Goal: Task Accomplishment & Management: Use online tool/utility

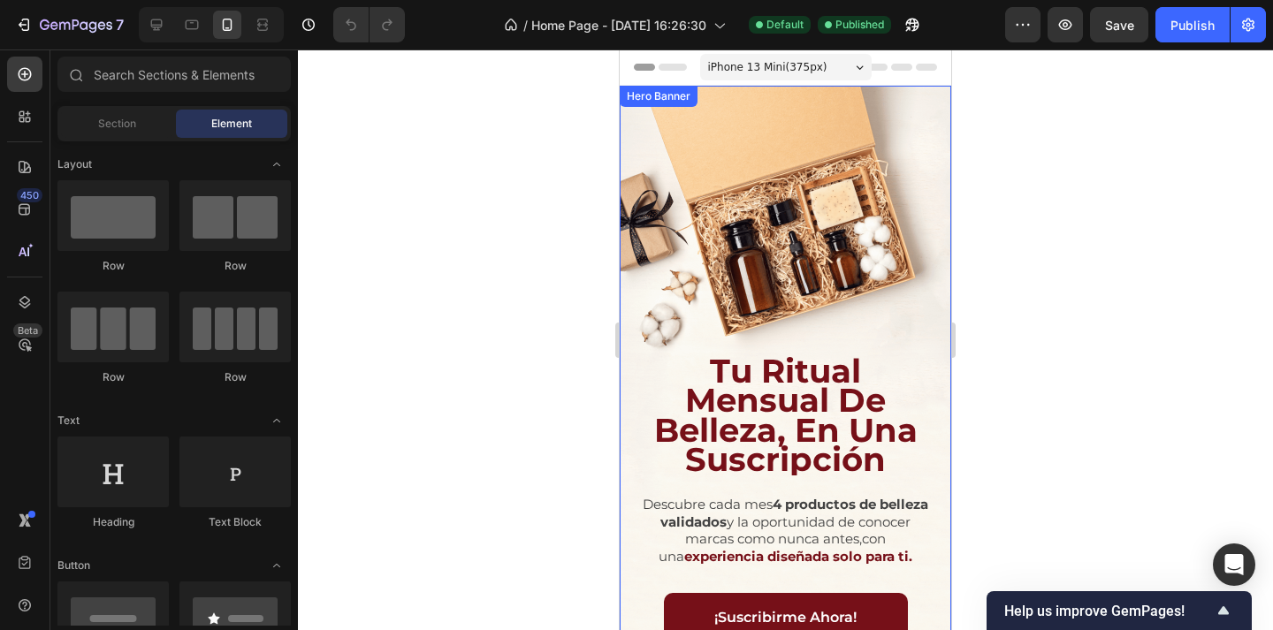
click at [925, 183] on div "Background Image" at bounding box center [785, 381] width 331 height 590
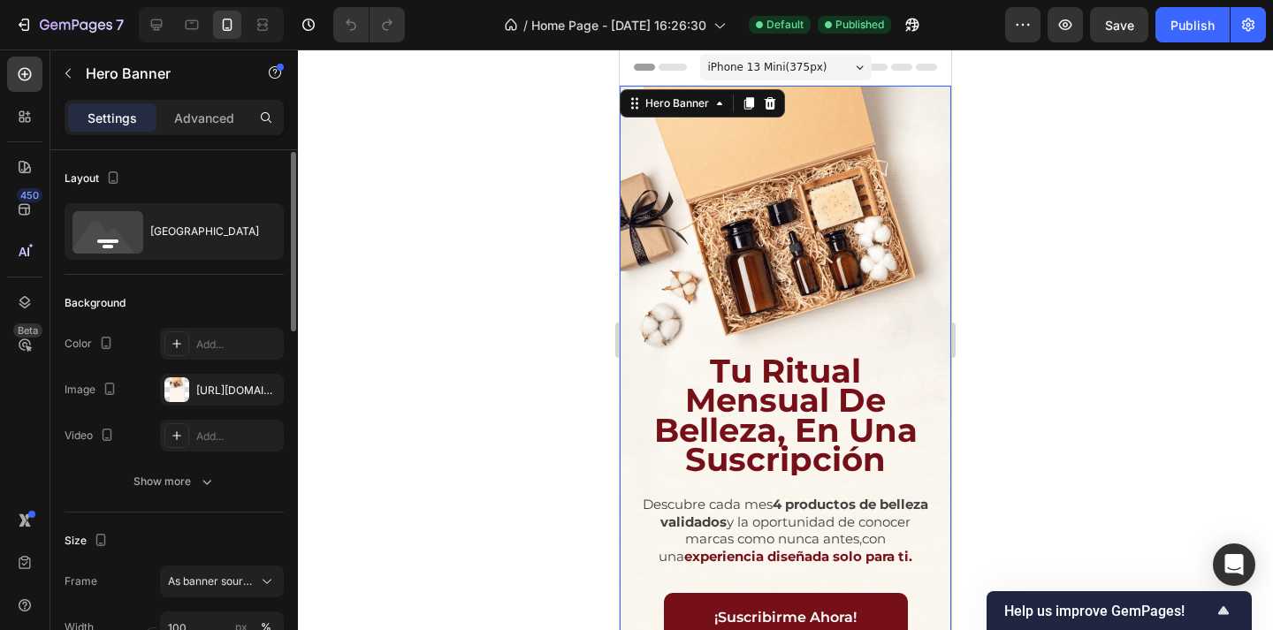
scroll to position [7, 0]
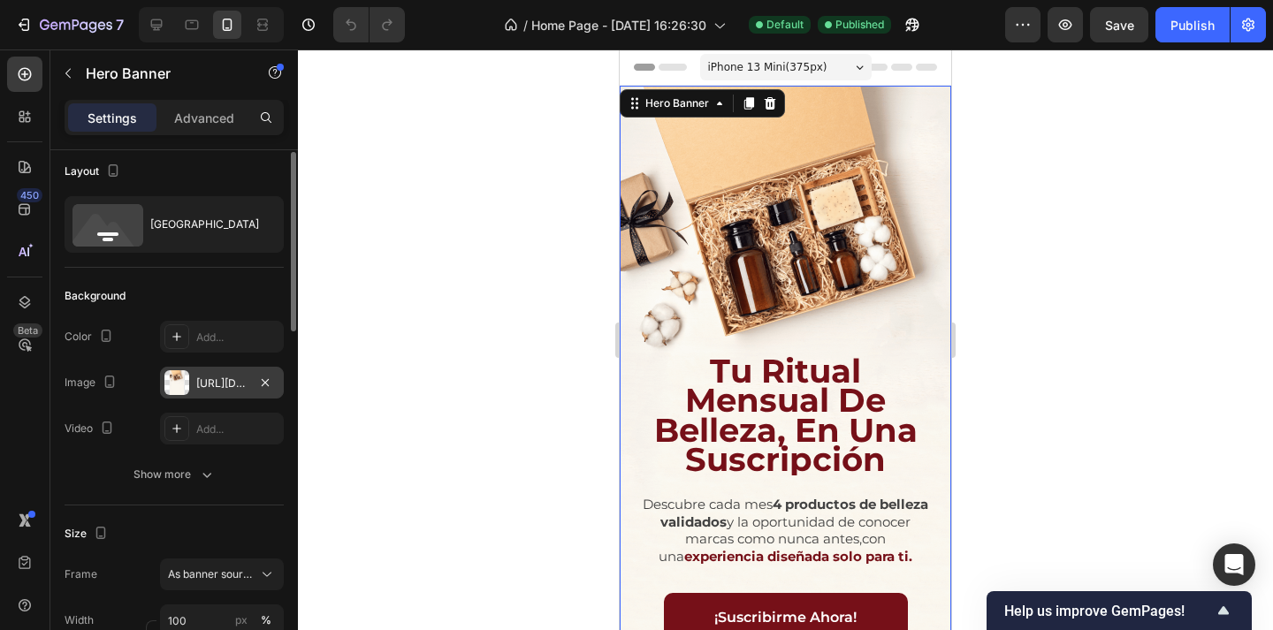
click at [183, 377] on div at bounding box center [176, 382] width 25 height 25
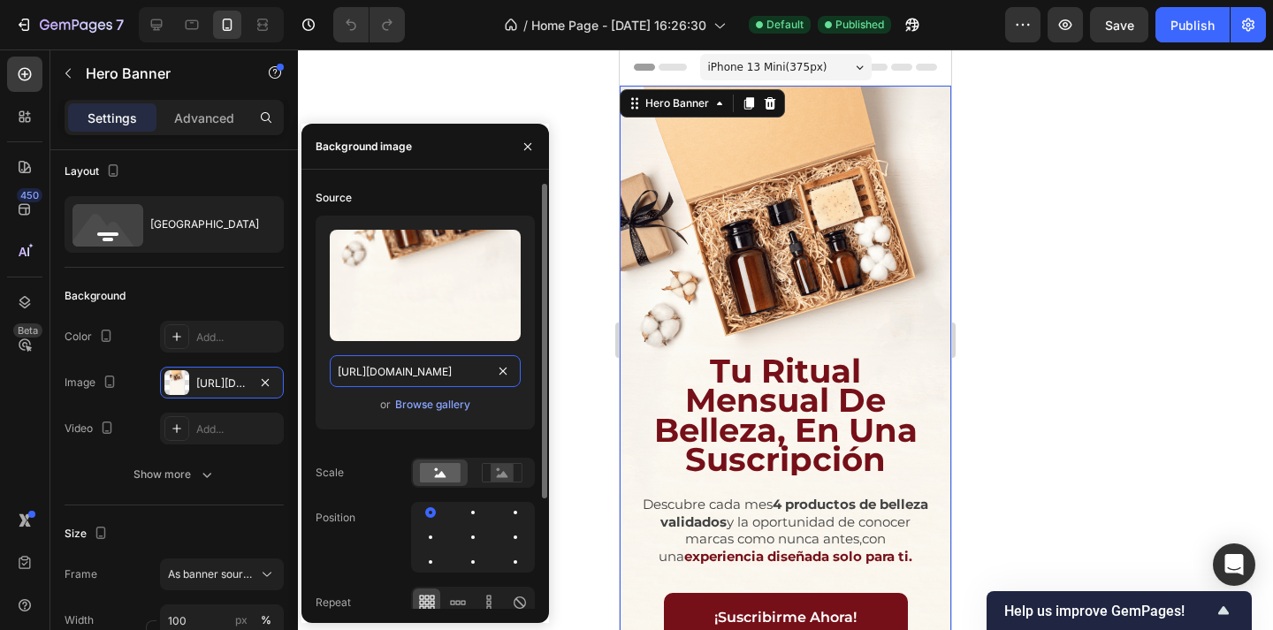
click at [385, 360] on input "[URL][DOMAIN_NAME]" at bounding box center [425, 371] width 191 height 32
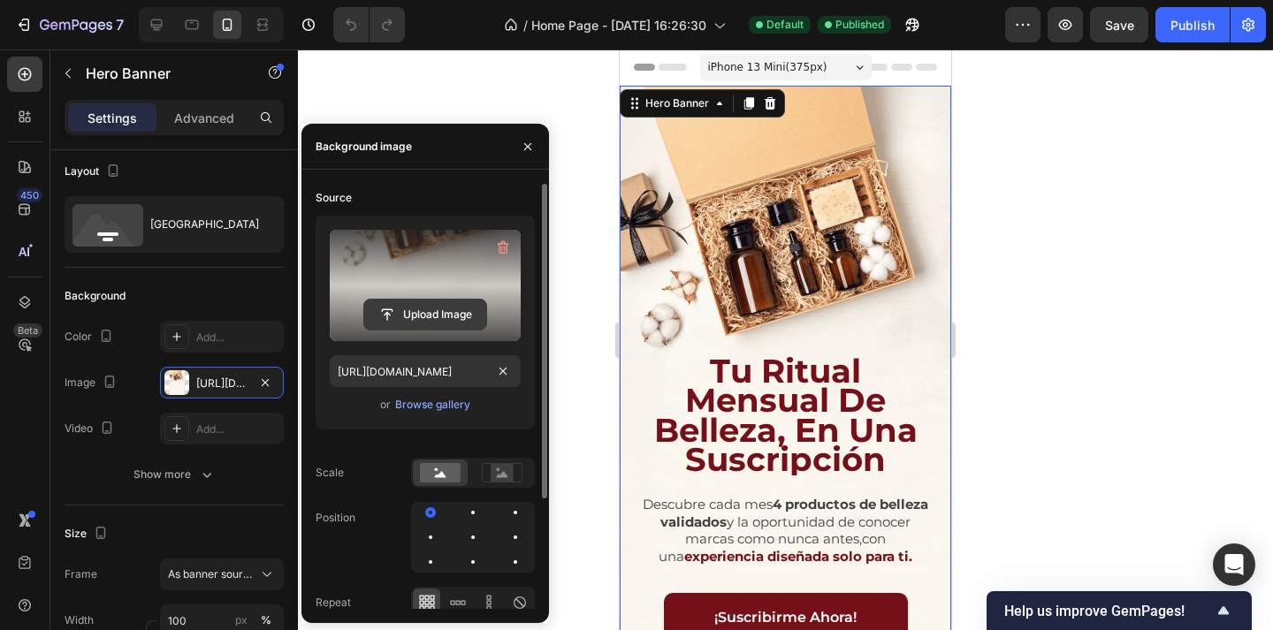
click at [415, 317] on input "file" at bounding box center [425, 315] width 122 height 30
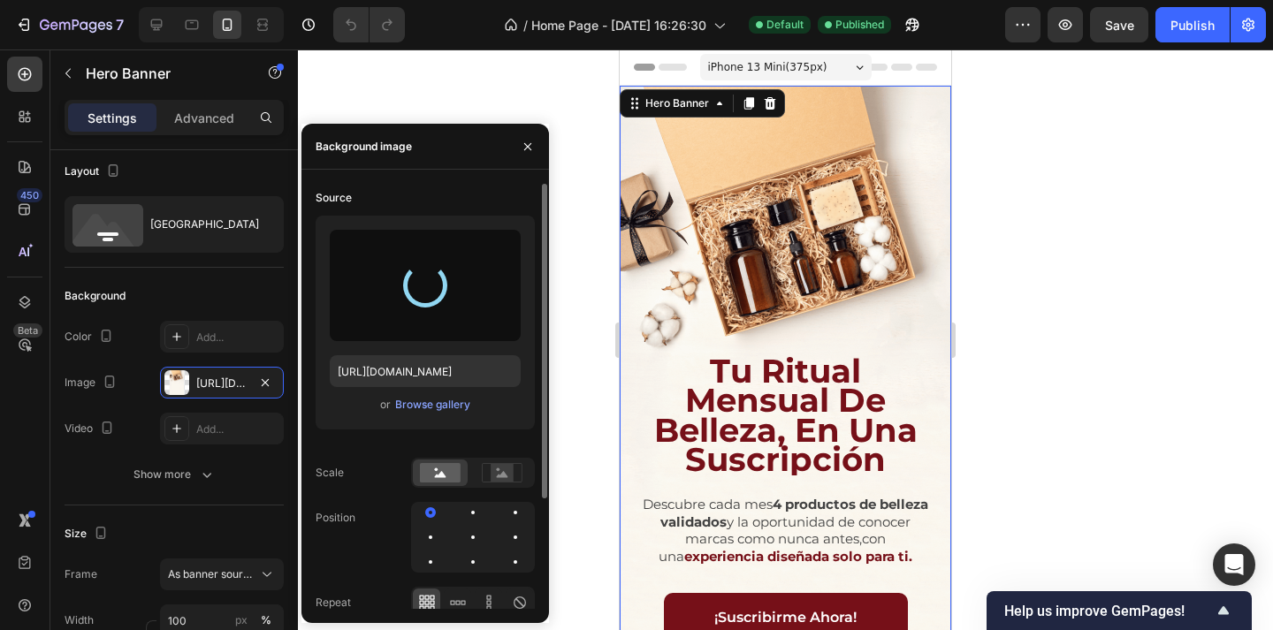
type input "[URL][DOMAIN_NAME]"
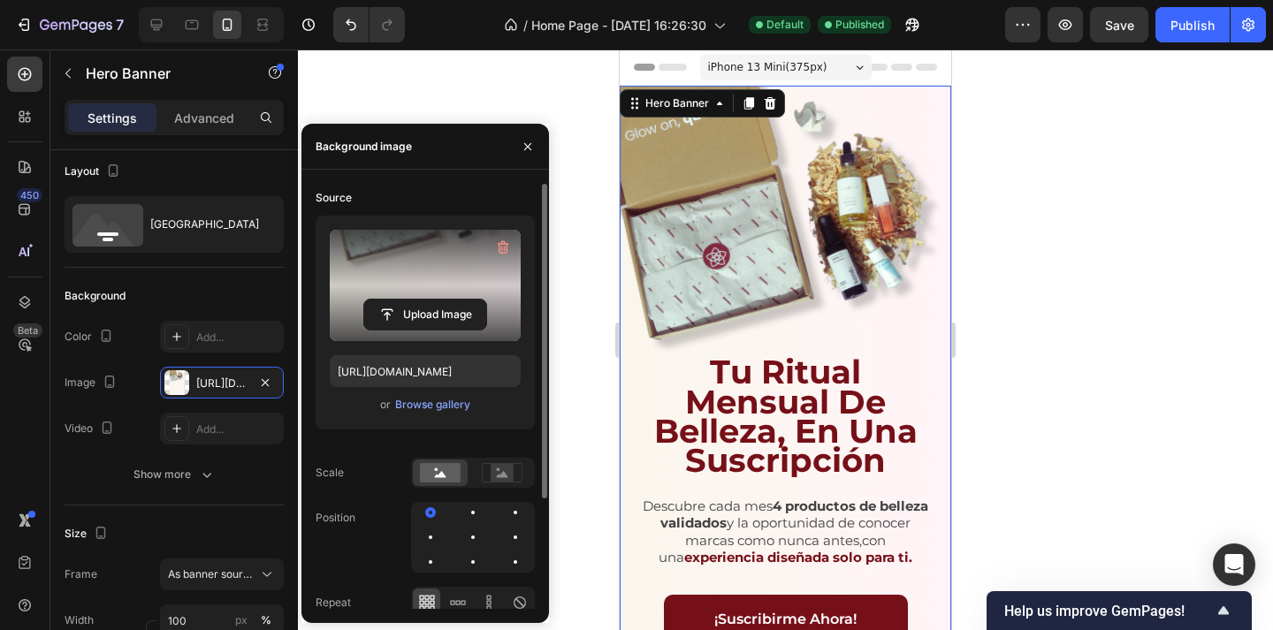
click at [1024, 169] on div at bounding box center [785, 340] width 975 height 581
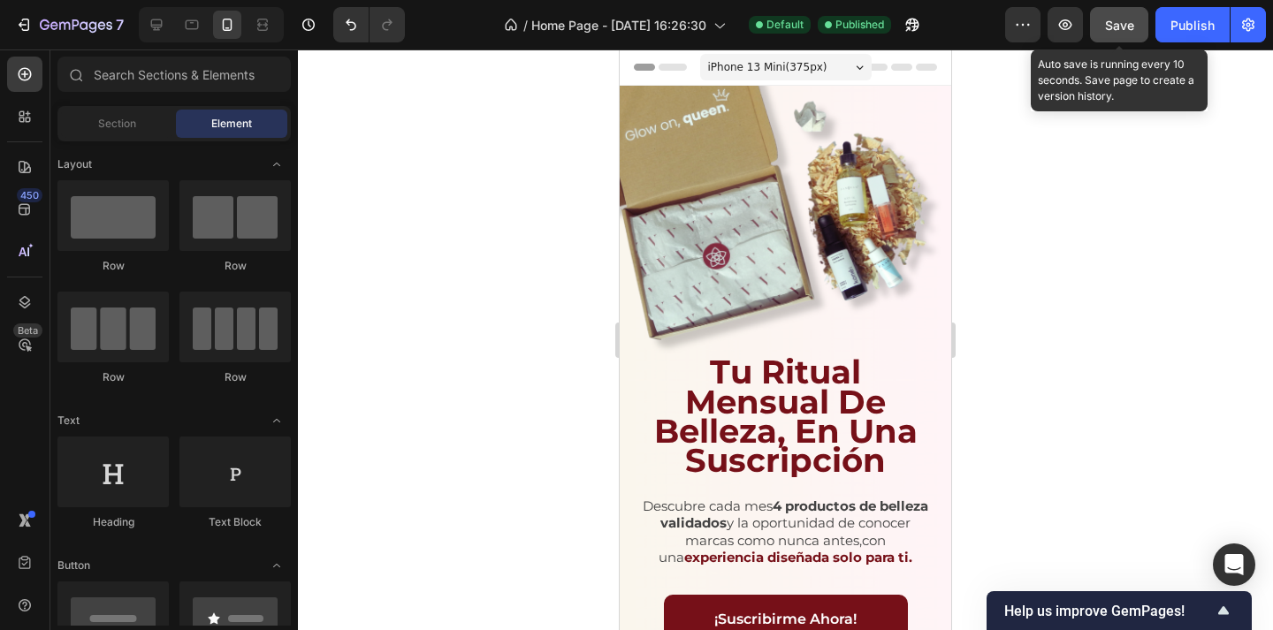
click at [1115, 28] on span "Save" at bounding box center [1119, 25] width 29 height 15
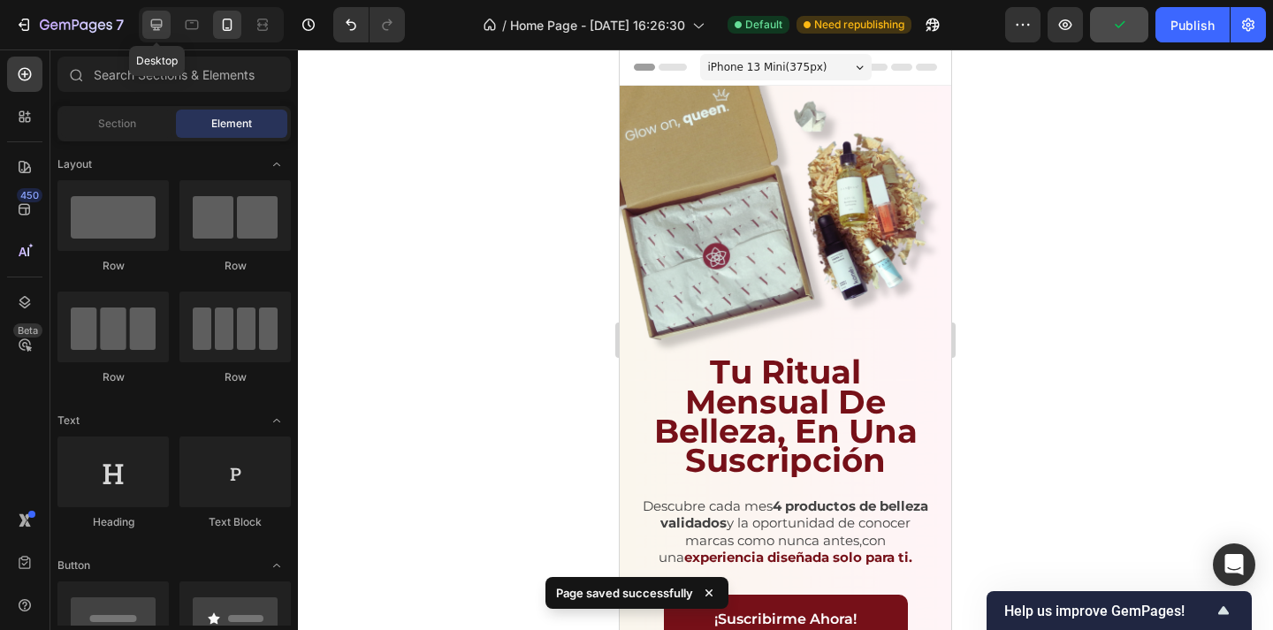
click at [150, 14] on div at bounding box center [156, 25] width 28 height 28
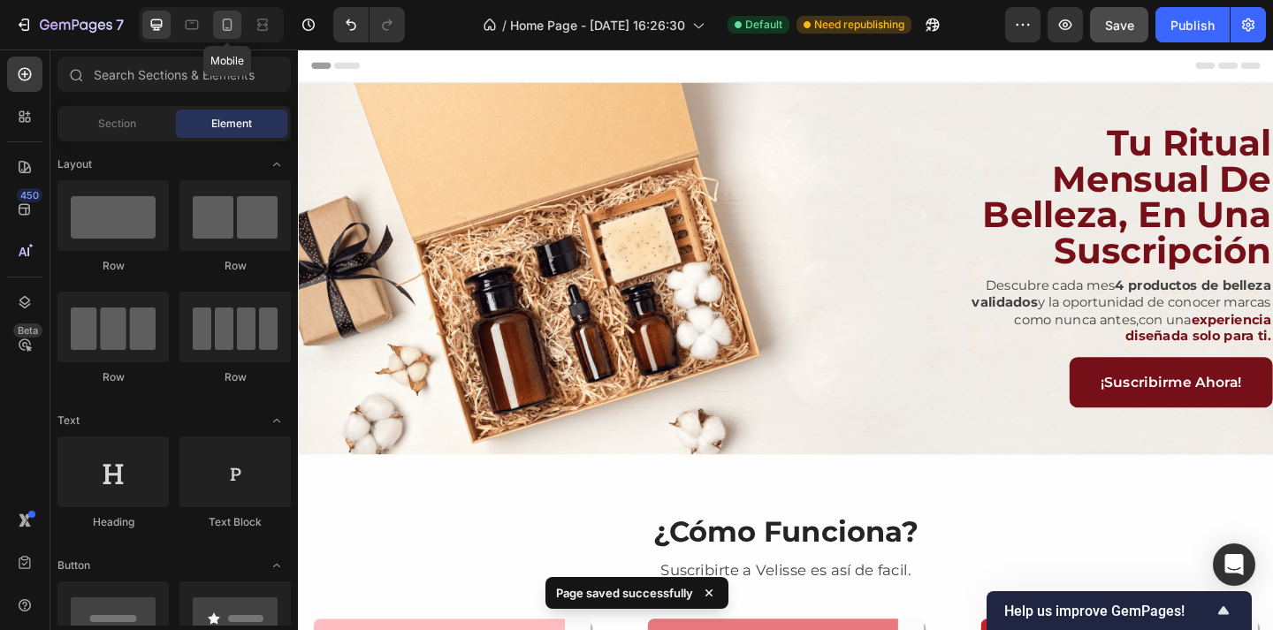
click at [229, 21] on icon at bounding box center [227, 25] width 18 height 18
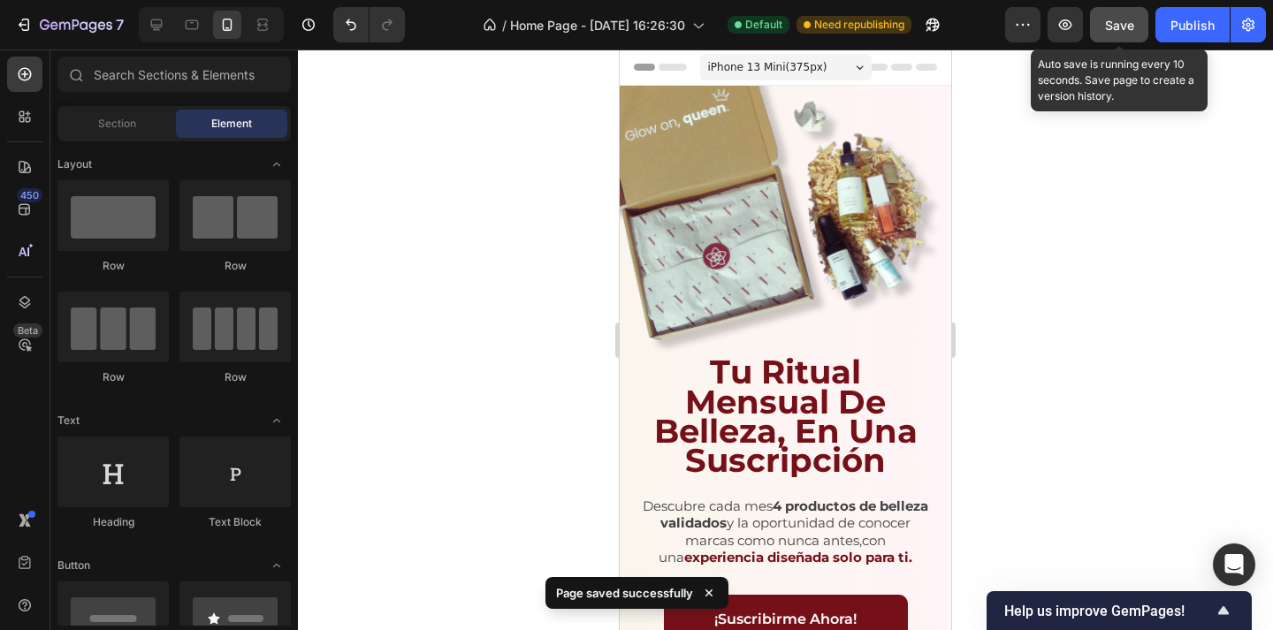
click at [1126, 20] on span "Save" at bounding box center [1119, 25] width 29 height 15
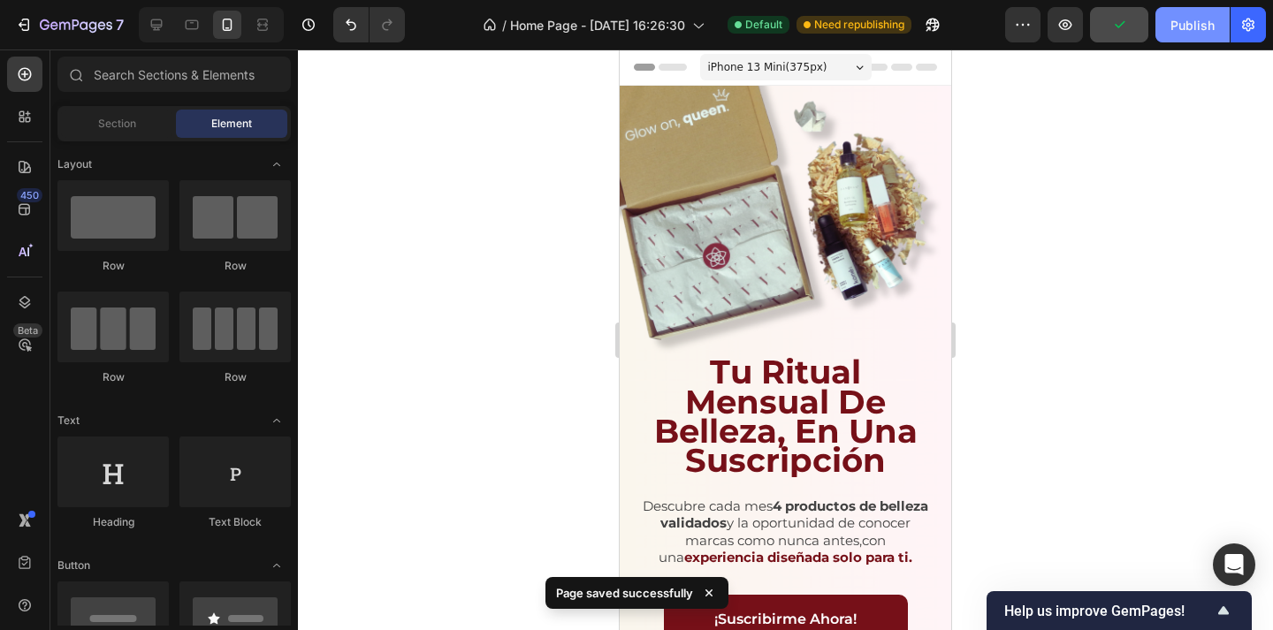
click at [1192, 24] on div "Publish" at bounding box center [1192, 25] width 44 height 19
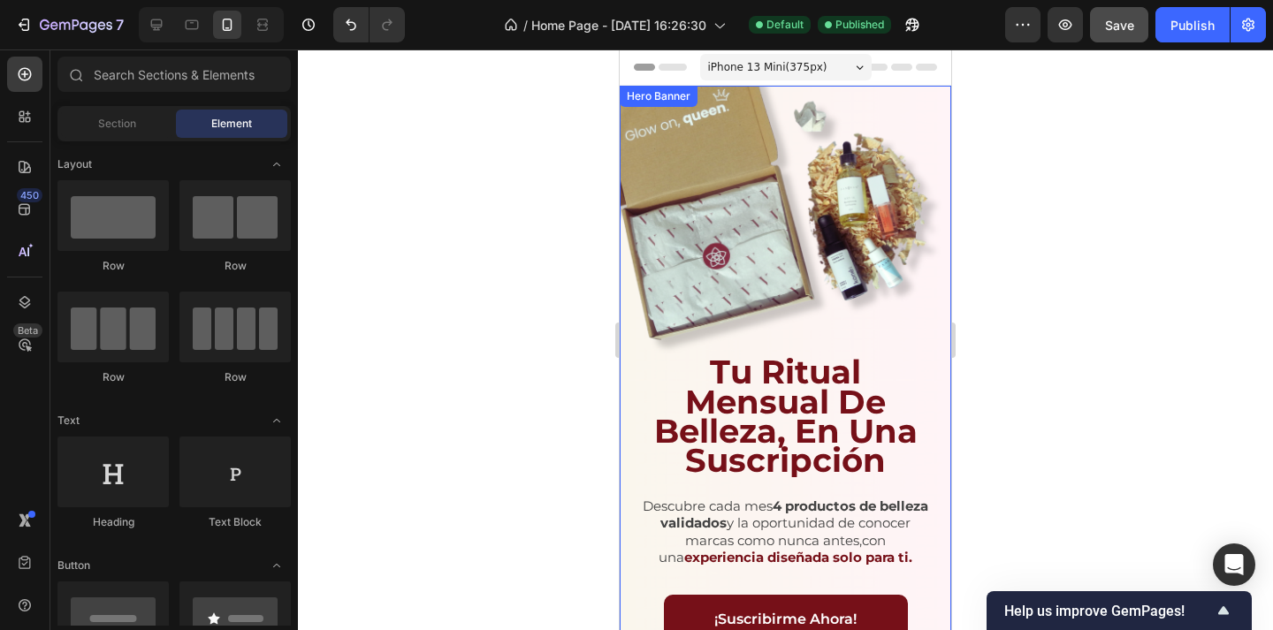
click at [761, 198] on div "Background Image" at bounding box center [785, 381] width 331 height 590
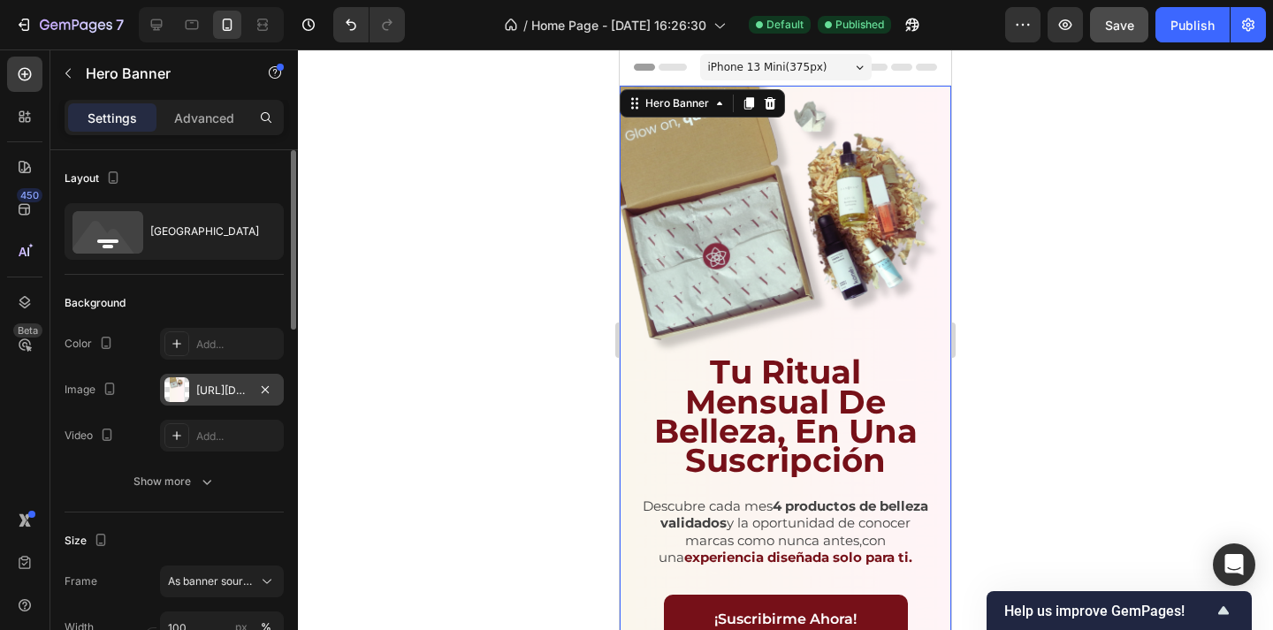
click at [202, 385] on div "[URL][DOMAIN_NAME]" at bounding box center [221, 391] width 51 height 16
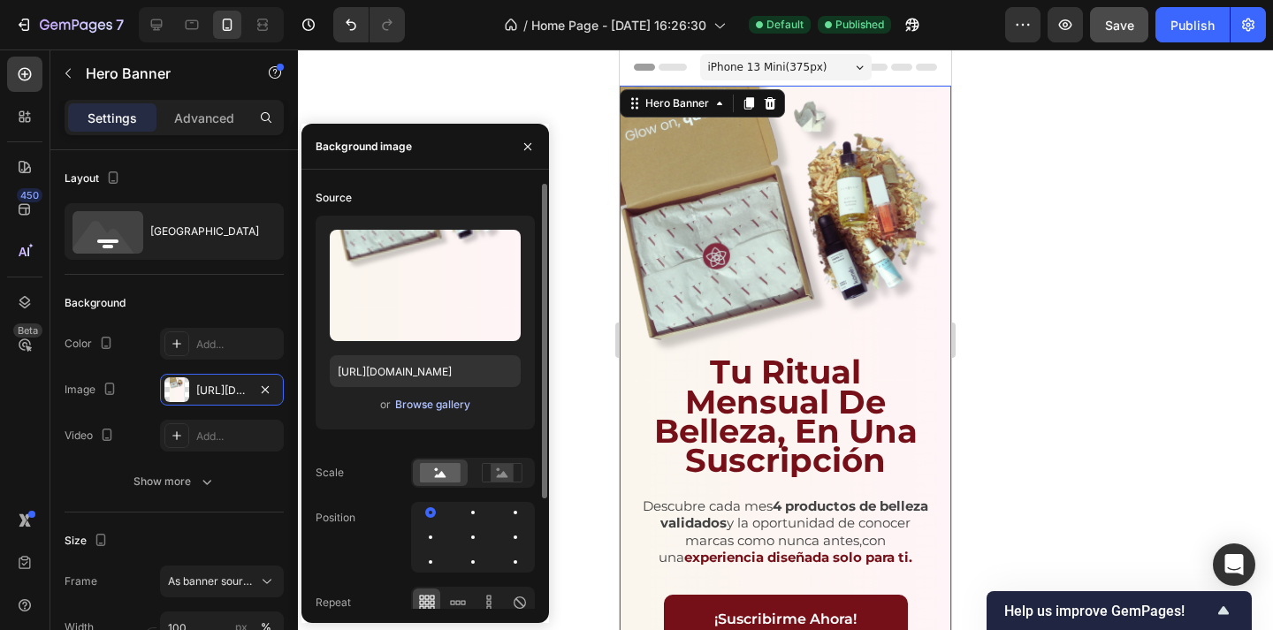
click at [427, 403] on div "Browse gallery" at bounding box center [432, 405] width 75 height 16
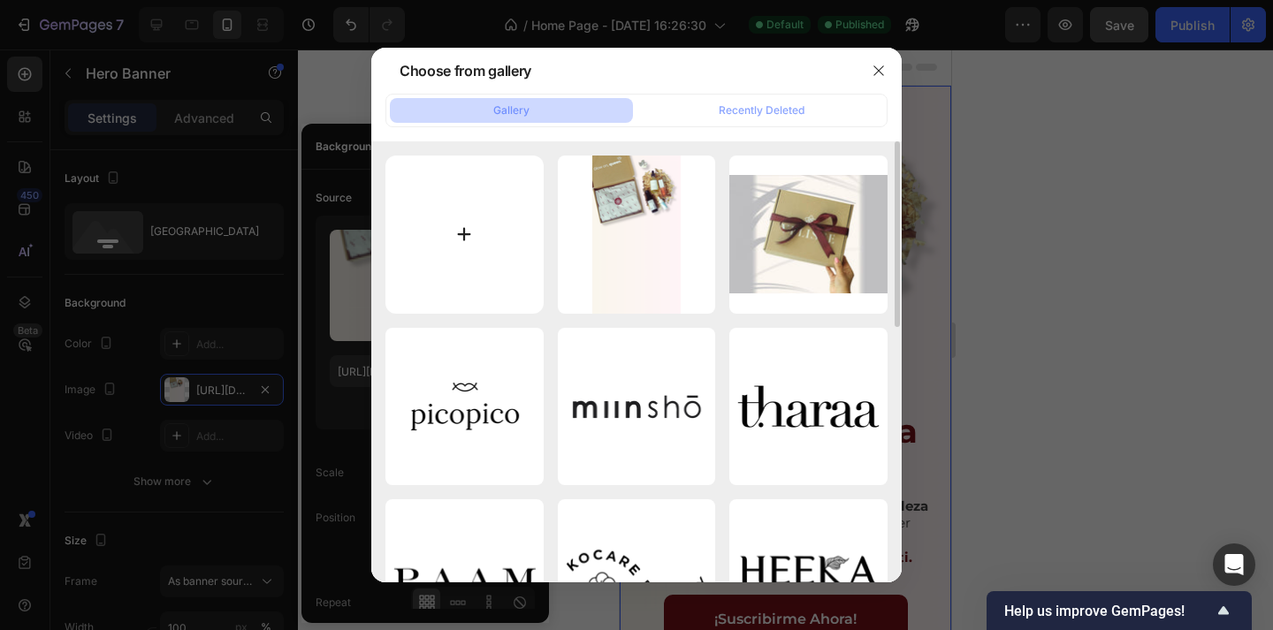
click at [468, 208] on input "file" at bounding box center [464, 235] width 158 height 158
type input "C:\fakepath\Hero-Banner-Home-Mobile-02 (2).png"
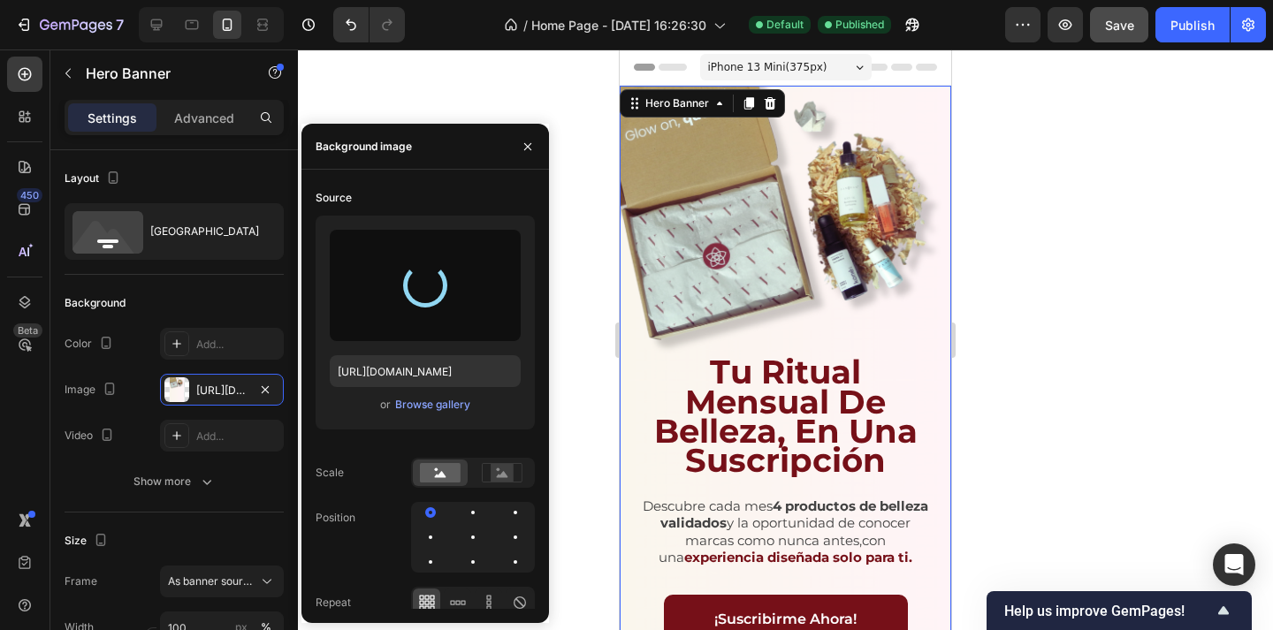
type input "[URL][DOMAIN_NAME]"
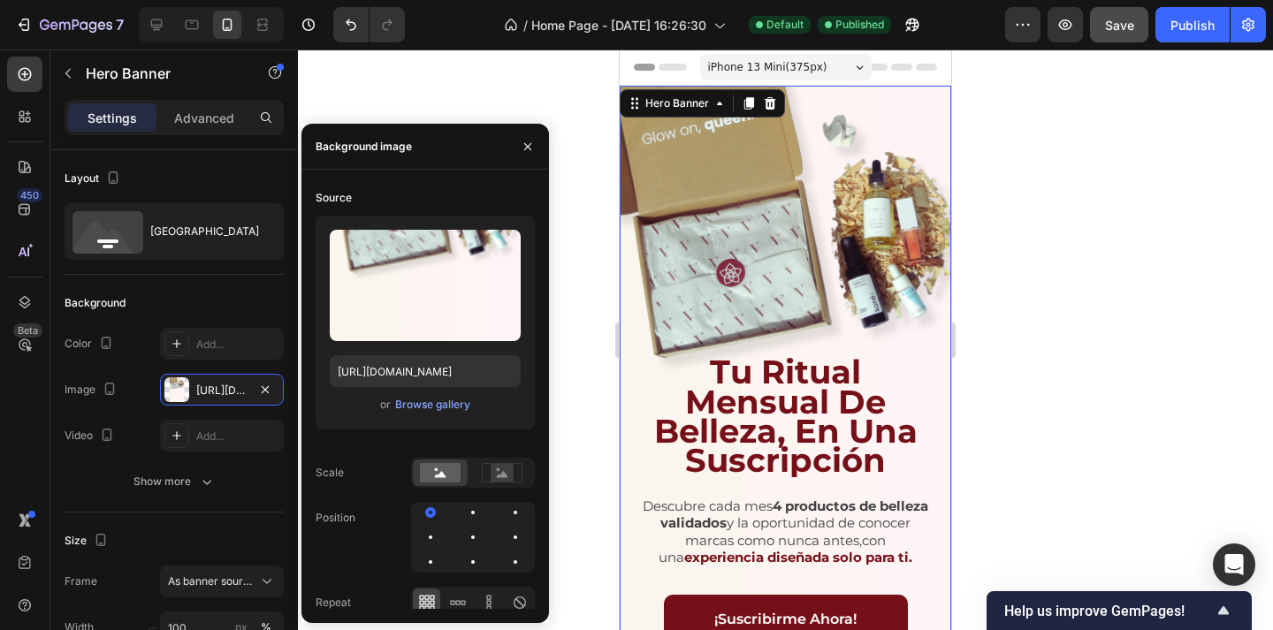
click at [1136, 137] on div at bounding box center [785, 340] width 975 height 581
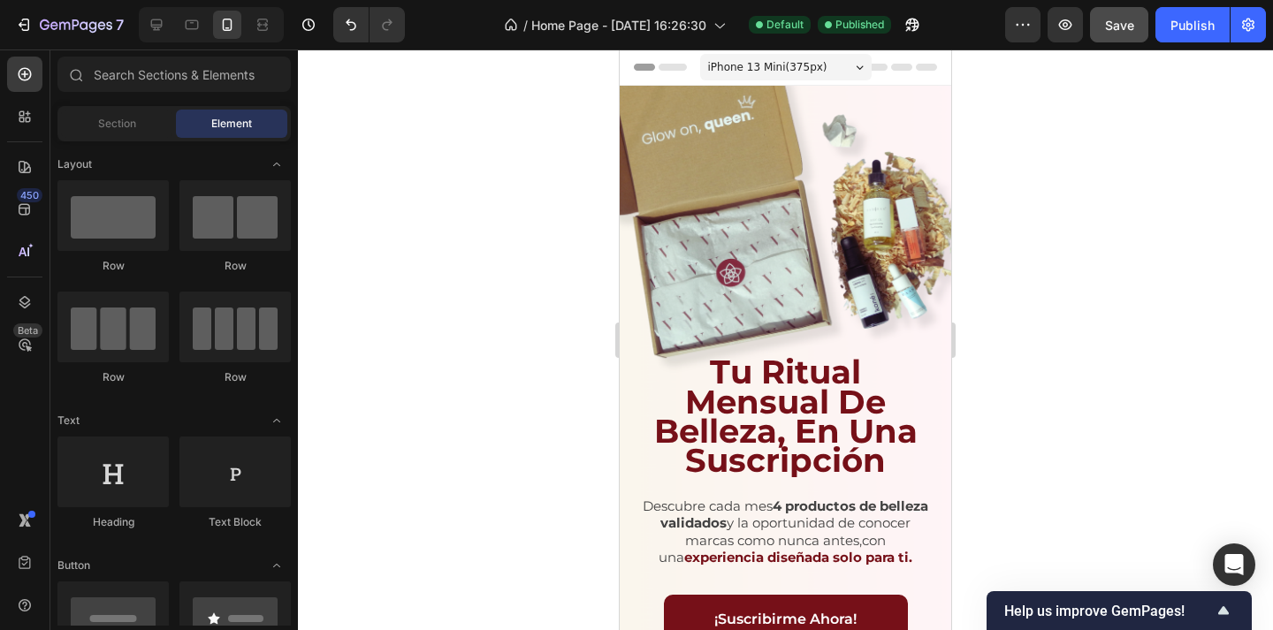
click at [1121, 30] on span "Save" at bounding box center [1119, 25] width 29 height 15
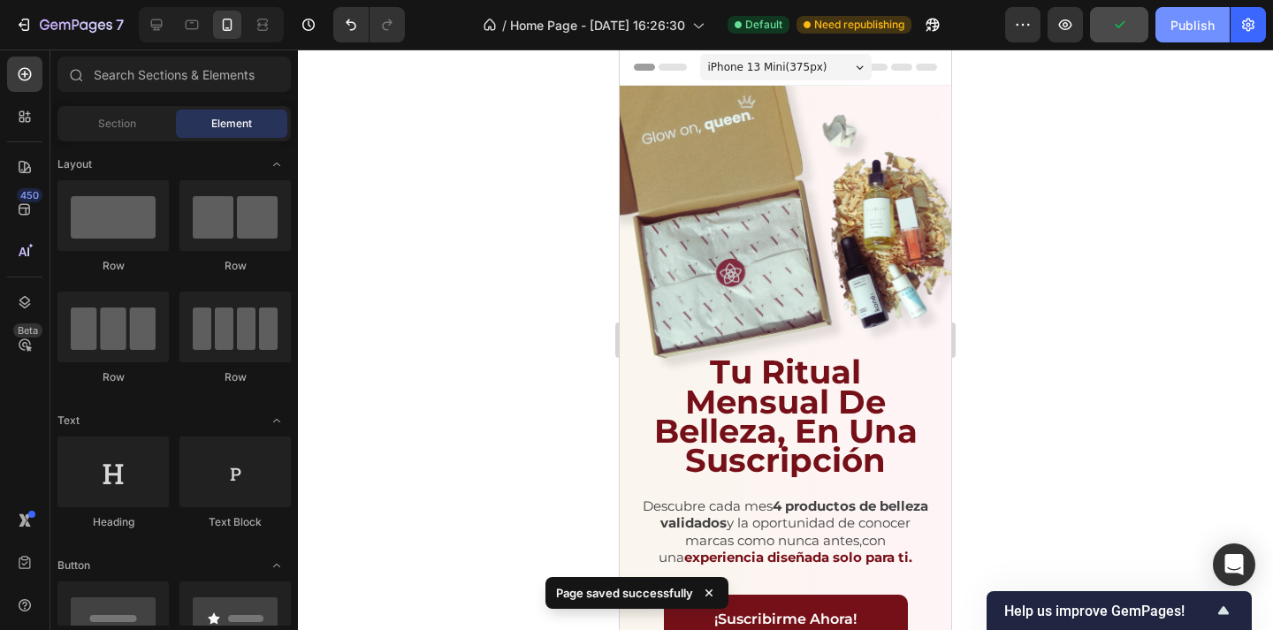
click at [1188, 26] on div "Publish" at bounding box center [1192, 25] width 44 height 19
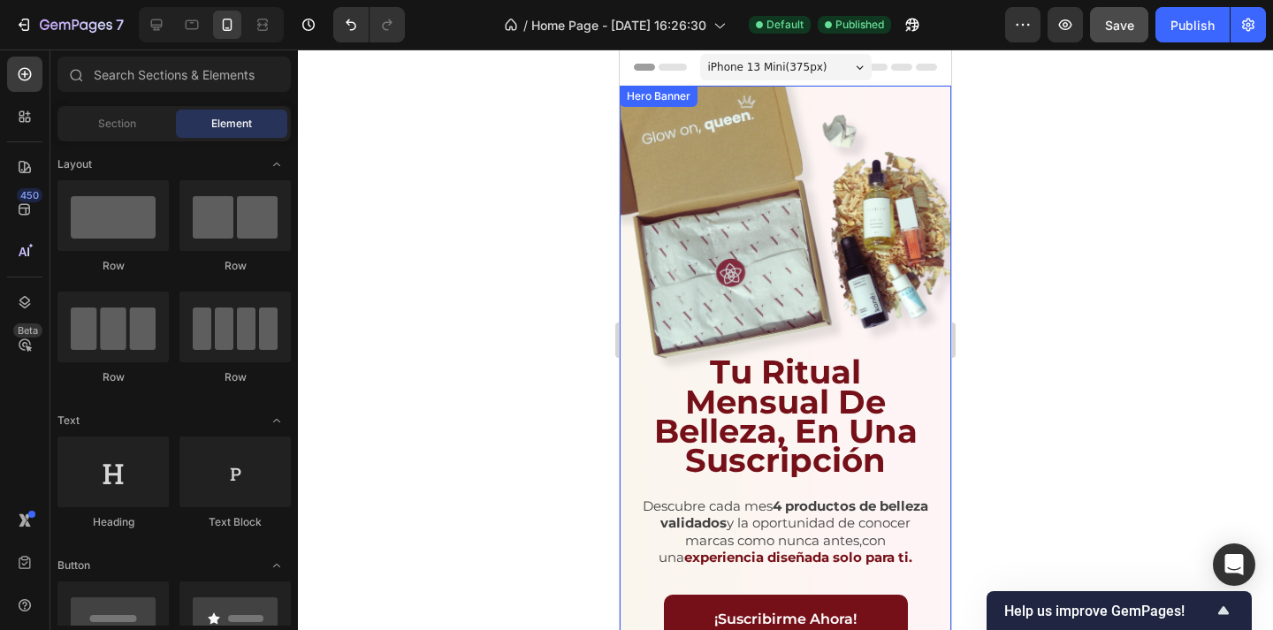
click at [755, 196] on div "Background Image" at bounding box center [785, 381] width 331 height 590
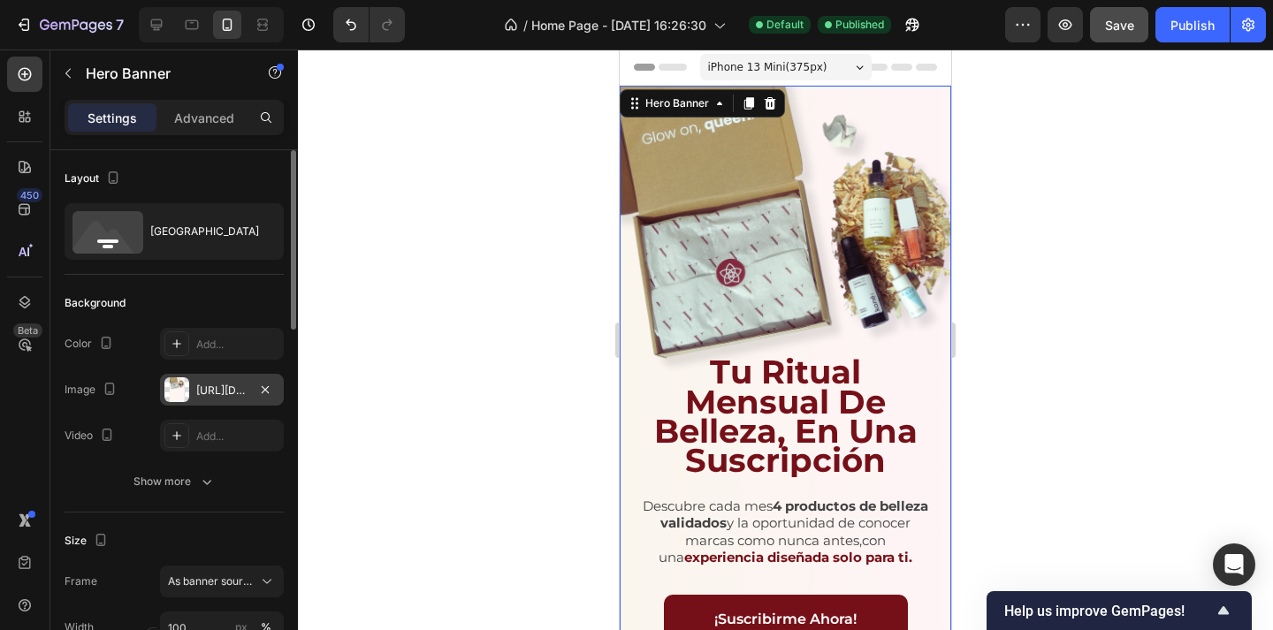
click at [210, 392] on div "[URL][DOMAIN_NAME]" at bounding box center [221, 391] width 51 height 16
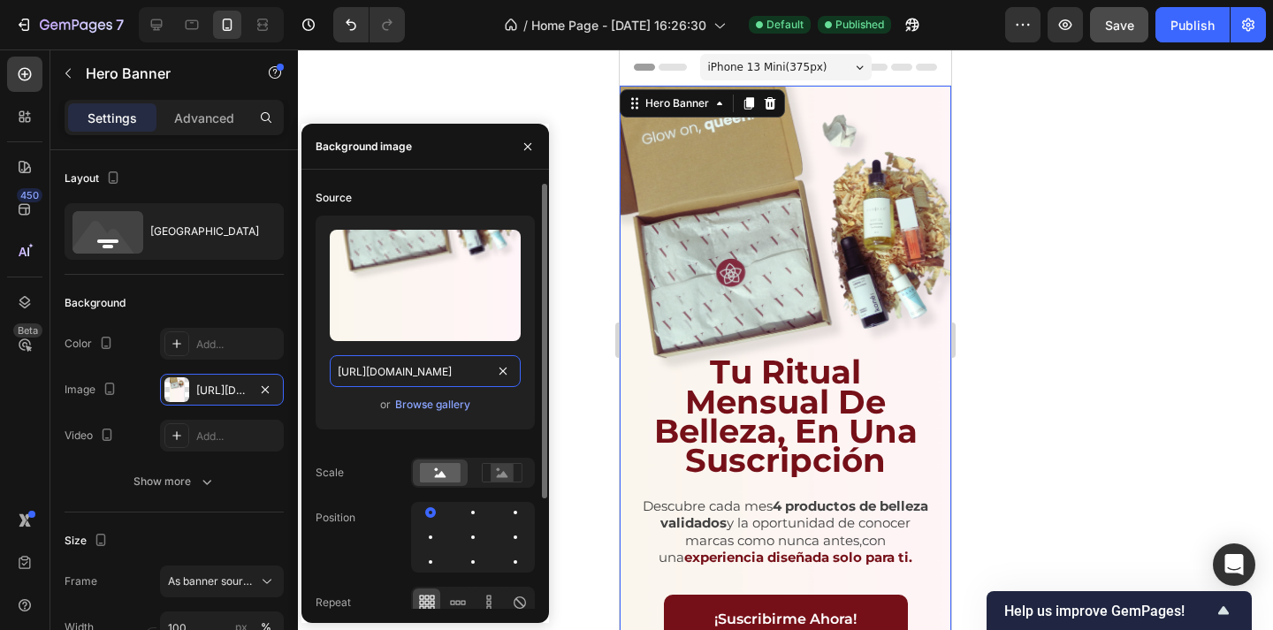
click at [393, 369] on input "[URL][DOMAIN_NAME]" at bounding box center [425, 371] width 191 height 32
paste input "c55e7cc7-c576-4121-bdd9-9c10f30f93b4"
type input "[URL][DOMAIN_NAME]"
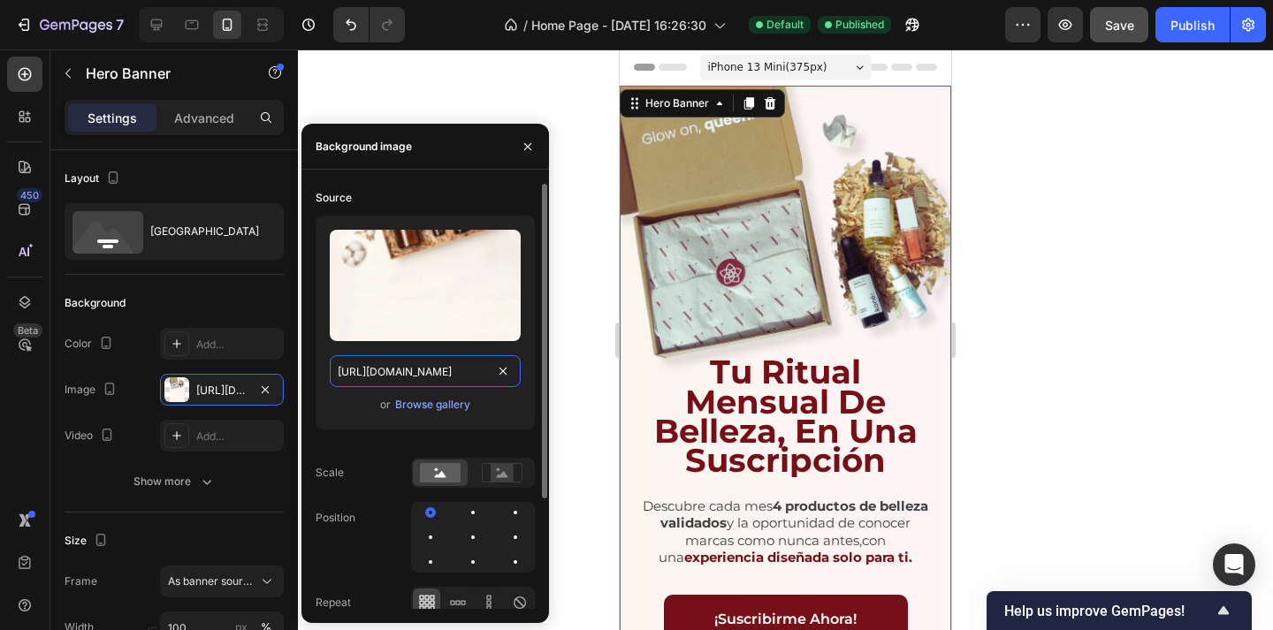
scroll to position [0, 539]
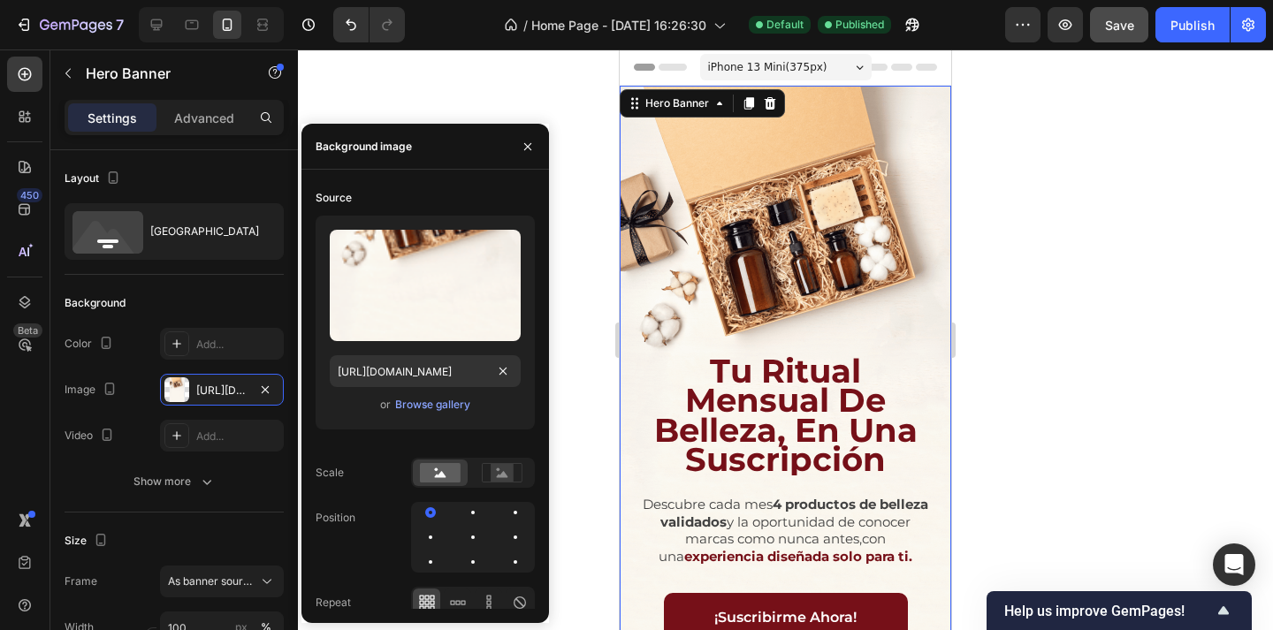
click at [1126, 212] on div at bounding box center [785, 340] width 975 height 581
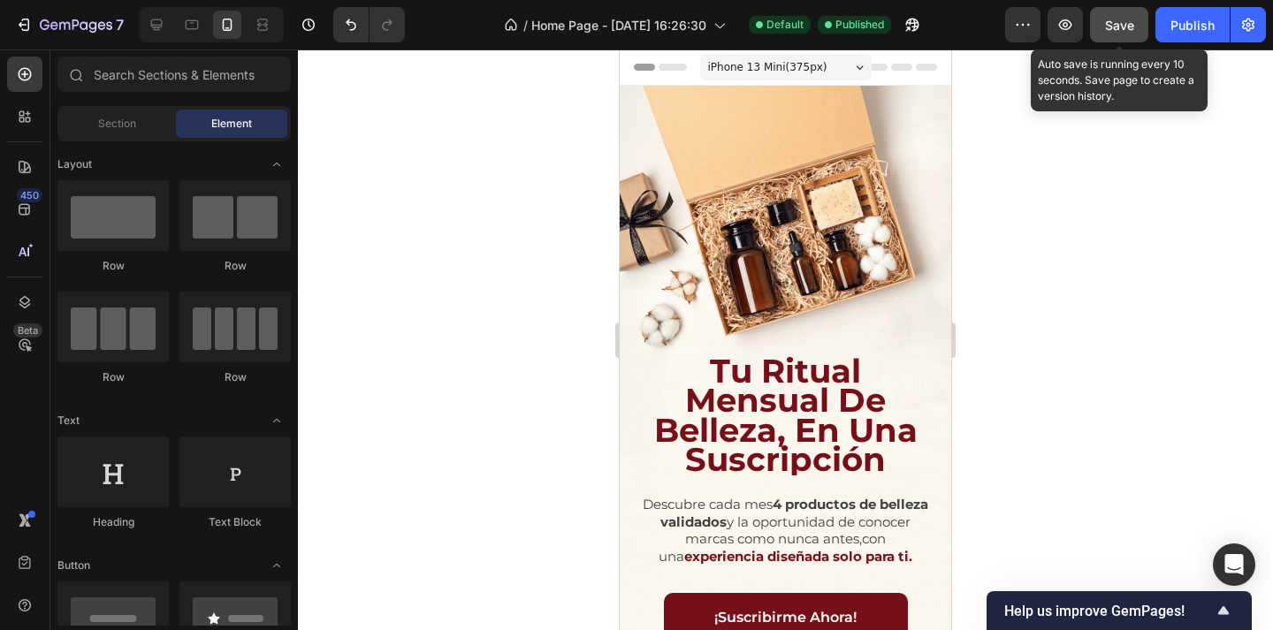
click at [1112, 34] on button "Save" at bounding box center [1119, 24] width 58 height 35
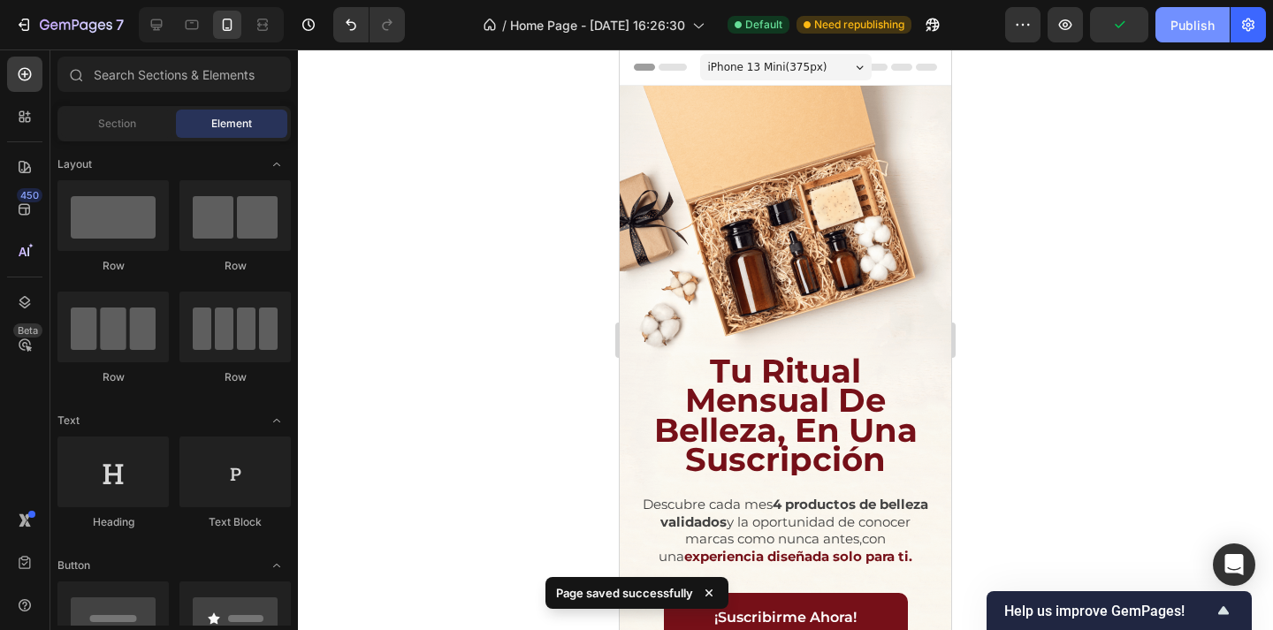
click at [1180, 28] on div "Publish" at bounding box center [1192, 25] width 44 height 19
